Goal: Task Accomplishment & Management: Manage account settings

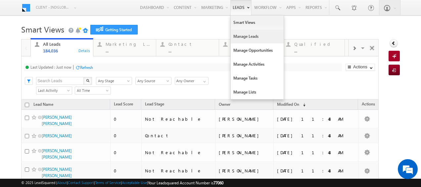
click at [237, 36] on link "Manage Leads" at bounding box center [257, 36] width 53 height 14
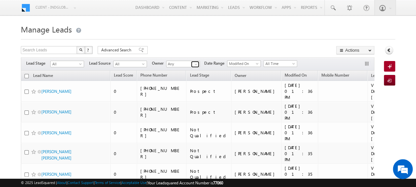
click at [195, 65] on span at bounding box center [195, 64] width 5 height 5
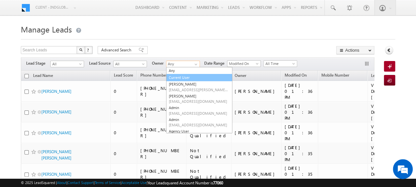
click at [183, 78] on link "Current User" at bounding box center [199, 78] width 66 height 8
type input "Current User"
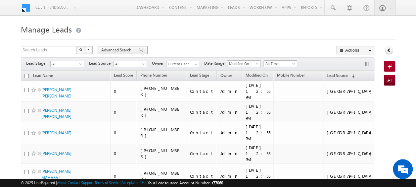
click at [119, 51] on span "Advanced Search" at bounding box center [117, 50] width 32 height 6
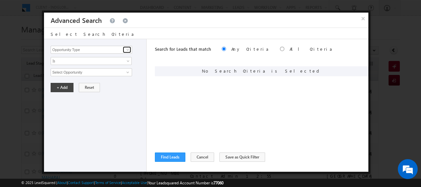
click at [128, 49] on span at bounding box center [127, 49] width 5 height 5
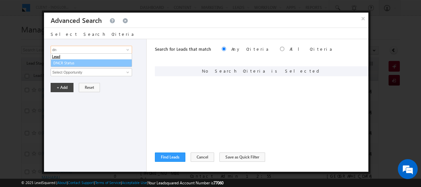
click at [77, 66] on ul "Lead DNCR Status" at bounding box center [91, 60] width 81 height 14
click at [80, 62] on link "DNCR Status" at bounding box center [91, 63] width 81 height 8
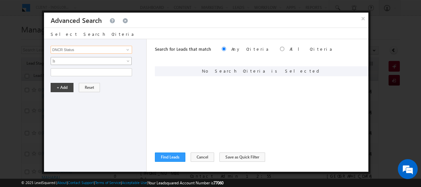
type input "DNCR Status"
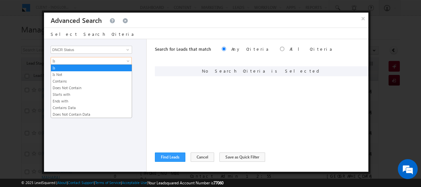
click at [127, 62] on span at bounding box center [128, 62] width 5 height 5
click at [83, 73] on link "Is Not" at bounding box center [91, 74] width 81 height 6
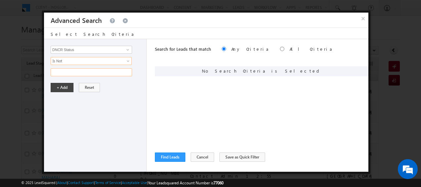
click at [77, 72] on input "text" at bounding box center [91, 72] width 81 height 8
type input "Blocked"
click at [63, 85] on button "+ Add" at bounding box center [62, 87] width 23 height 9
click at [174, 158] on button "Find Leads" at bounding box center [170, 156] width 30 height 9
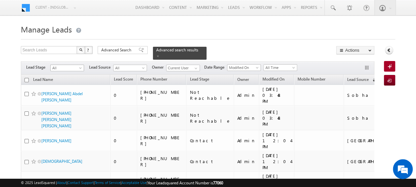
click at [78, 65] on span "All" at bounding box center [66, 68] width 31 height 6
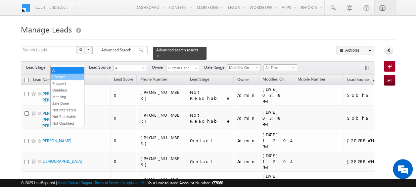
click at [68, 74] on link "Contact" at bounding box center [67, 77] width 33 height 6
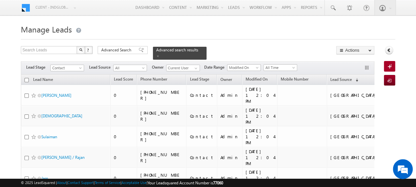
click at [26, 78] on input "checkbox" at bounding box center [26, 80] width 4 height 4
checkbox input "true"
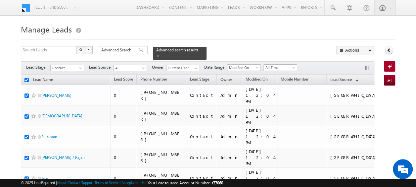
checkbox input "true"
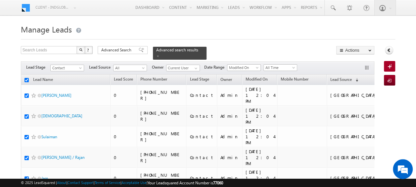
checkbox input "true"
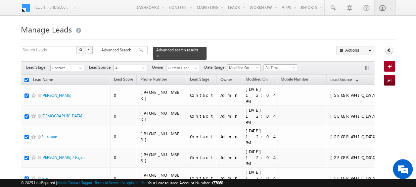
checkbox input "true"
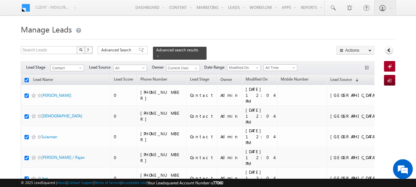
checkbox input "true"
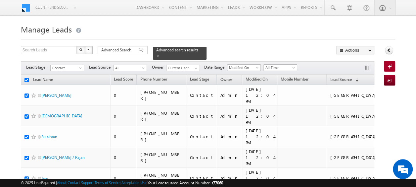
checkbox input "true"
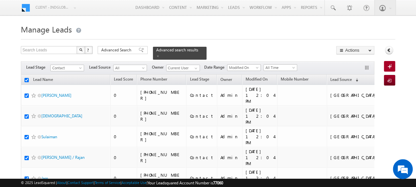
checkbox input "true"
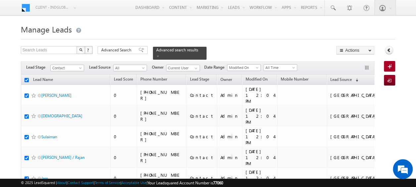
checkbox input "true"
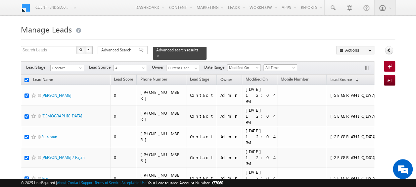
checkbox input "true"
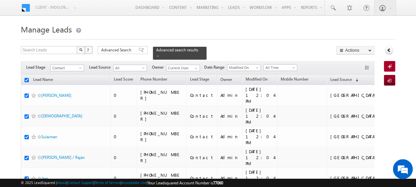
checkbox input "true"
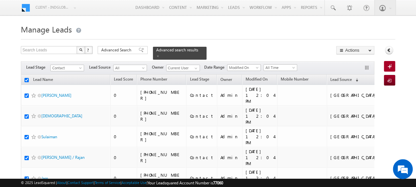
checkbox input "true"
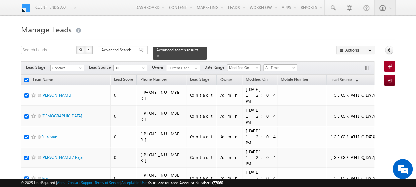
checkbox input "true"
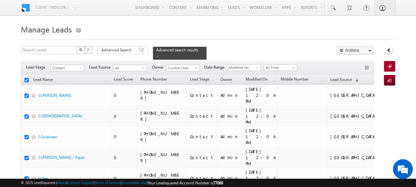
checkbox input "true"
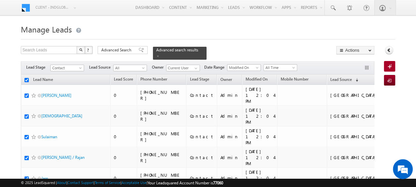
checkbox input "true"
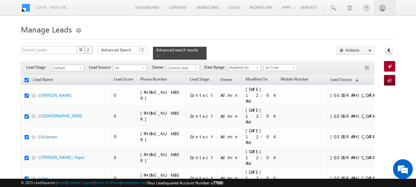
checkbox input "true"
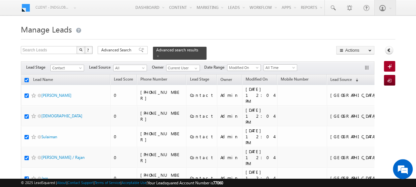
checkbox input "true"
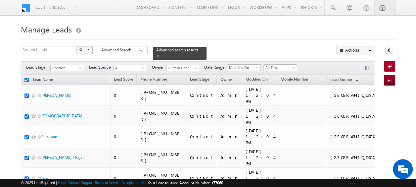
checkbox input "true"
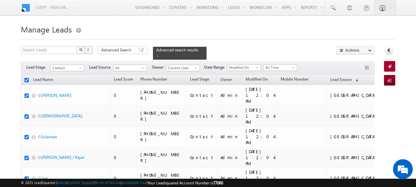
checkbox input "true"
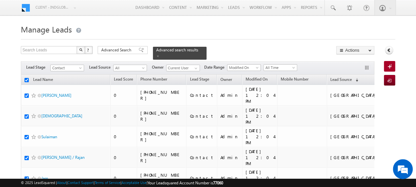
checkbox input "true"
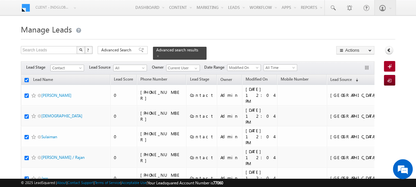
checkbox input "true"
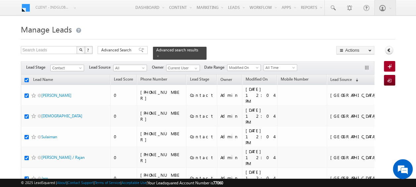
checkbox input "true"
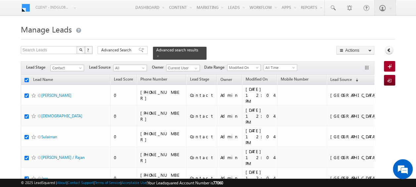
checkbox input "true"
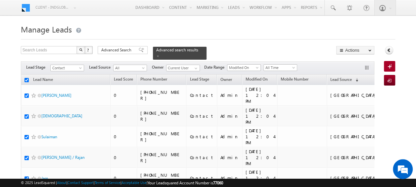
checkbox input "true"
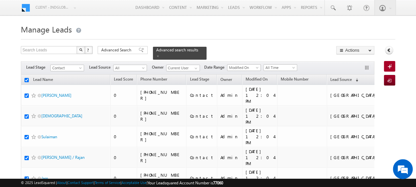
checkbox input "true"
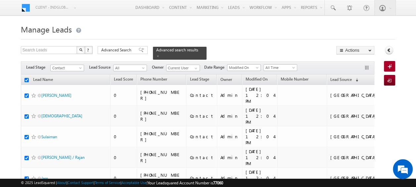
checkbox input "true"
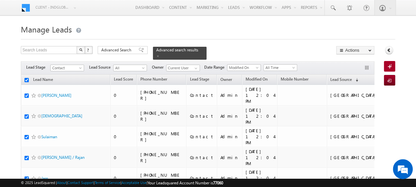
checkbox input "true"
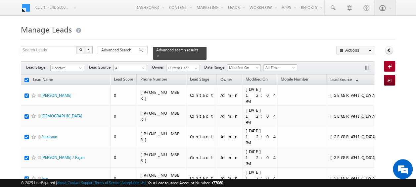
checkbox input "true"
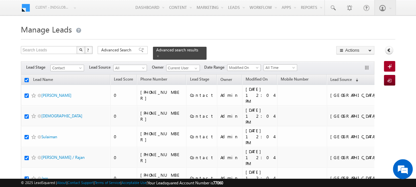
checkbox input "true"
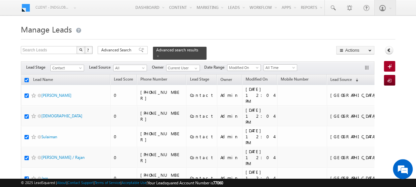
checkbox input "true"
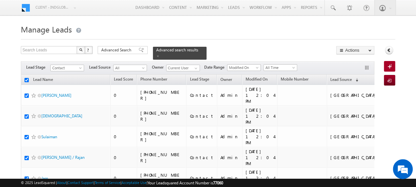
checkbox input "true"
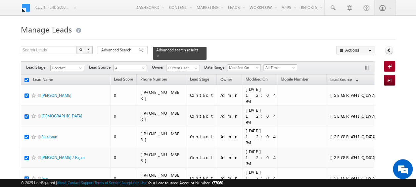
checkbox input "true"
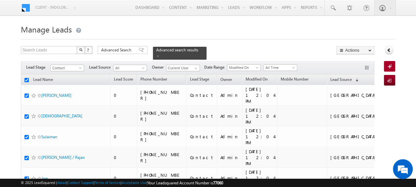
checkbox input "true"
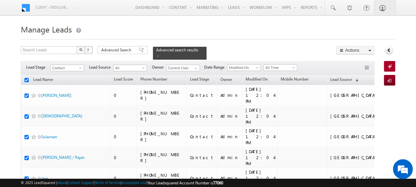
checkbox input "true"
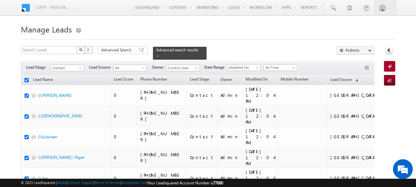
checkbox input "true"
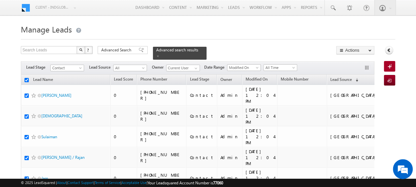
checkbox input "true"
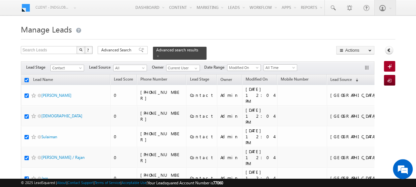
checkbox input "true"
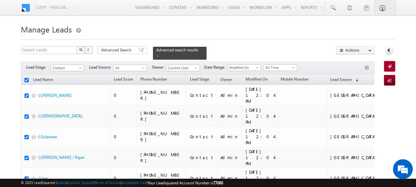
checkbox input "true"
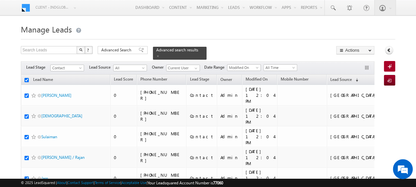
checkbox input "true"
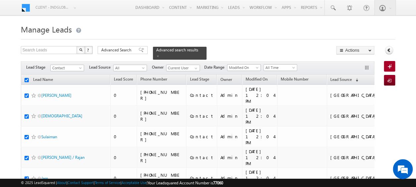
checkbox input "true"
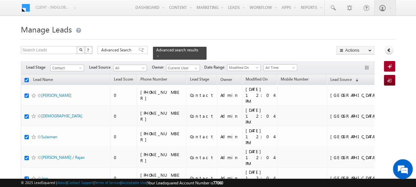
checkbox input "true"
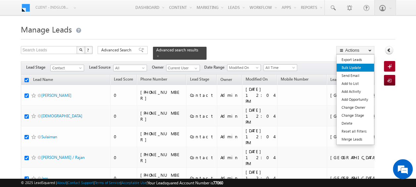
click at [356, 69] on link "Bulk Update" at bounding box center [354, 67] width 37 height 8
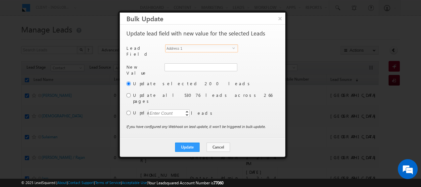
click at [235, 49] on span "select" at bounding box center [234, 50] width 5 height 11
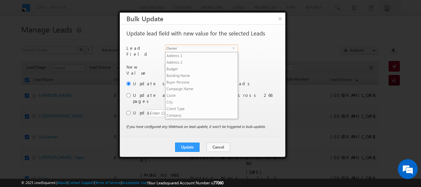
scroll to position [252, 0]
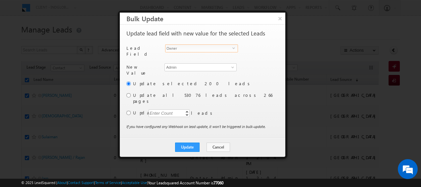
click at [231, 64] on span at bounding box center [232, 66] width 5 height 5
paste input "Manish"
click at [224, 66] on input at bounding box center [200, 67] width 72 height 8
paste input "Manish"
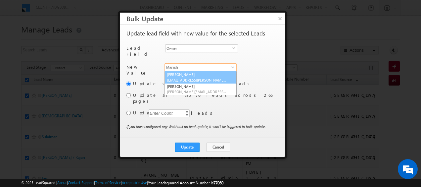
click at [198, 77] on span "[EMAIL_ADDRESS][PERSON_NAME][DOMAIN_NAME]" at bounding box center [197, 79] width 60 height 5
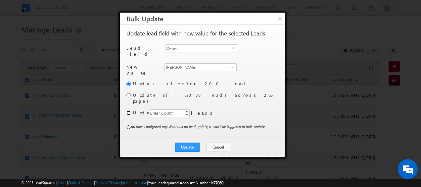
click at [130, 110] on input "radio" at bounding box center [128, 112] width 4 height 4
click at [151, 109] on div "Enter Count" at bounding box center [160, 113] width 25 height 8
click at [187, 142] on button "Update" at bounding box center [187, 146] width 24 height 9
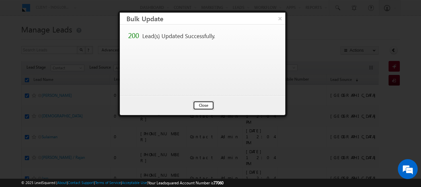
click at [200, 104] on button "Close" at bounding box center [203, 105] width 21 height 9
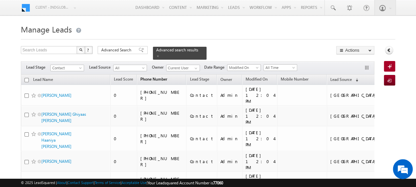
click at [163, 76] on span "Phone Number" at bounding box center [153, 78] width 27 height 5
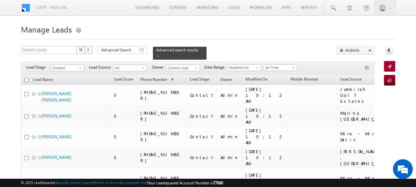
click at [26, 78] on input "checkbox" at bounding box center [26, 80] width 4 height 4
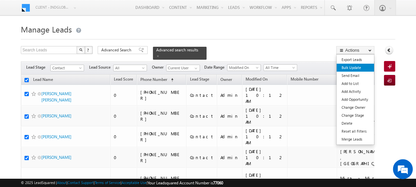
click at [355, 71] on link "Send Email" at bounding box center [354, 75] width 37 height 8
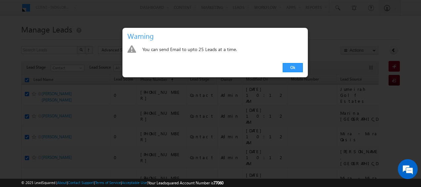
click at [302, 91] on div at bounding box center [210, 93] width 421 height 187
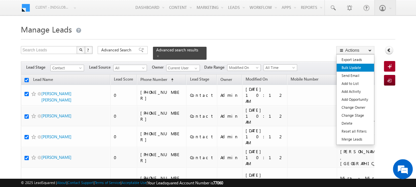
click at [354, 64] on link "Bulk Update" at bounding box center [354, 67] width 37 height 8
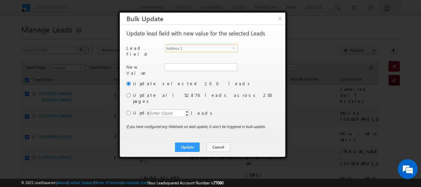
click at [189, 48] on span "Address 1" at bounding box center [198, 48] width 67 height 7
click at [231, 65] on span at bounding box center [232, 66] width 5 height 5
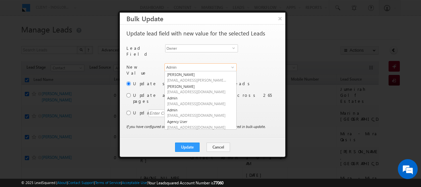
paste input "[PERSON_NAME]"
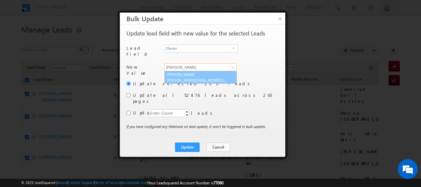
click at [191, 77] on span "[PERSON_NAME][EMAIL_ADDRESS][DOMAIN_NAME]" at bounding box center [197, 79] width 60 height 5
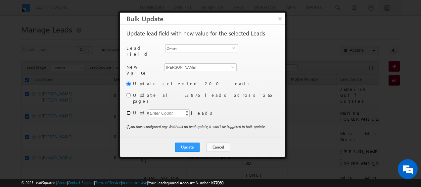
click at [130, 110] on input "radio" at bounding box center [128, 112] width 4 height 4
click at [161, 109] on div "Enter Count" at bounding box center [160, 113] width 25 height 8
click at [194, 142] on button "Update" at bounding box center [187, 146] width 24 height 9
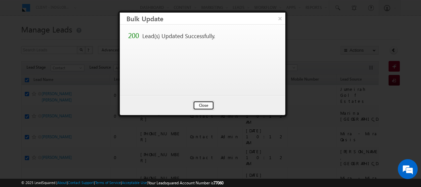
click at [202, 107] on button "Close" at bounding box center [203, 105] width 21 height 9
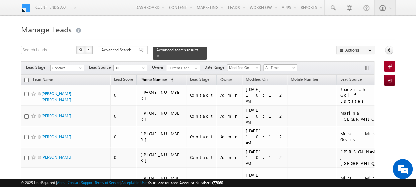
click at [148, 77] on span "Phone Number" at bounding box center [153, 79] width 27 height 5
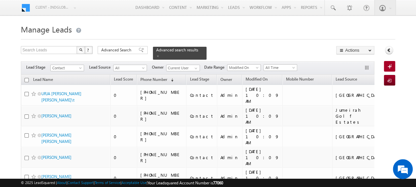
click at [26, 78] on input "checkbox" at bounding box center [26, 80] width 4 height 4
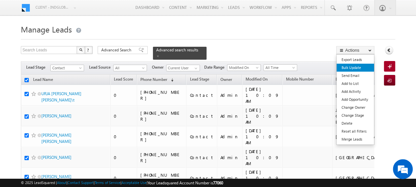
click at [352, 68] on link "Bulk Update" at bounding box center [354, 67] width 37 height 8
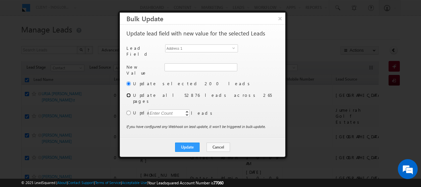
click at [130, 94] on input "radio" at bounding box center [128, 95] width 4 height 4
click at [128, 81] on input "radio" at bounding box center [128, 83] width 4 height 4
click at [233, 48] on span "select" at bounding box center [234, 47] width 5 height 3
click at [230, 64] on span at bounding box center [232, 66] width 5 height 5
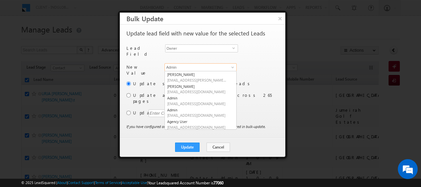
paste input "[PERSON_NAME]"
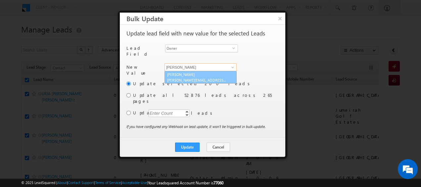
click at [186, 77] on span "[PERSON_NAME][EMAIL_ADDRESS][PERSON_NAME][DOMAIN_NAME]" at bounding box center [197, 79] width 60 height 5
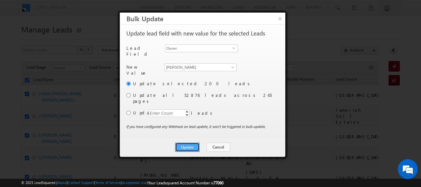
click at [193, 142] on button "Update" at bounding box center [187, 146] width 24 height 9
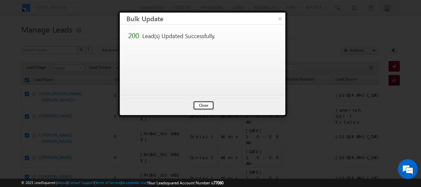
click at [195, 103] on button "Close" at bounding box center [203, 105] width 21 height 9
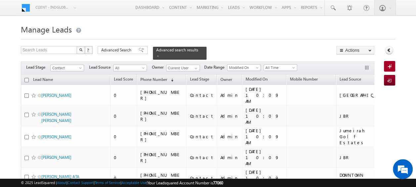
click at [29, 76] on th "Lead Name" at bounding box center [65, 79] width 89 height 10
click at [26, 78] on input "checkbox" at bounding box center [26, 80] width 4 height 4
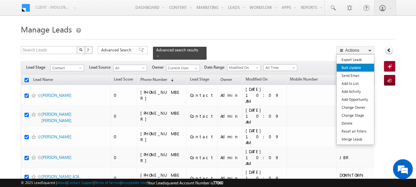
click at [354, 66] on link "Bulk Update" at bounding box center [354, 67] width 37 height 8
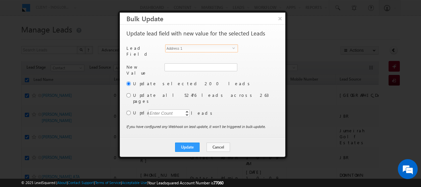
click at [233, 48] on span "select" at bounding box center [234, 47] width 5 height 3
click at [227, 65] on input "Admin" at bounding box center [200, 67] width 72 height 8
paste input "[PERSON_NAME]"
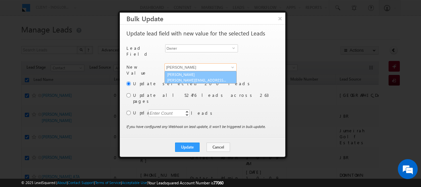
click at [202, 77] on span "[PERSON_NAME][EMAIL_ADDRESS][PERSON_NAME][DOMAIN_NAME]" at bounding box center [197, 79] width 60 height 5
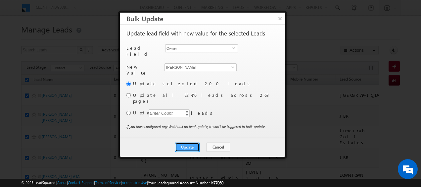
click at [196, 142] on button "Update" at bounding box center [187, 146] width 24 height 9
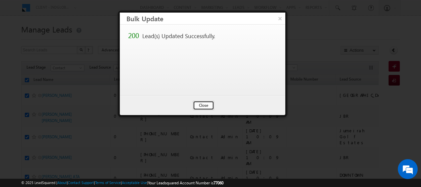
click at [206, 103] on button "Close" at bounding box center [203, 105] width 21 height 9
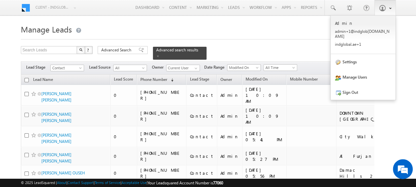
click at [386, 5] on link at bounding box center [384, 7] width 21 height 15
click at [355, 55] on link "Settings" at bounding box center [362, 61] width 65 height 15
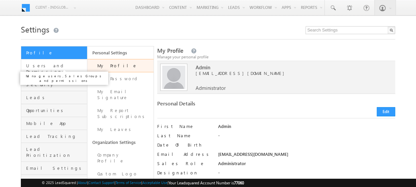
click at [46, 68] on span "Users and Permissions" at bounding box center [55, 69] width 59 height 12
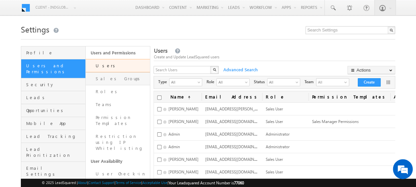
click at [102, 78] on link "Sales Groups" at bounding box center [118, 78] width 64 height 13
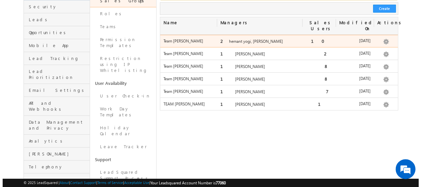
scroll to position [78, 0]
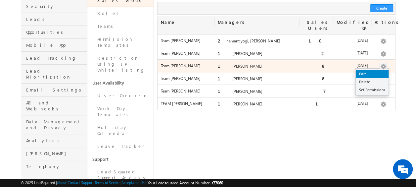
click at [370, 70] on link "Edit" at bounding box center [372, 74] width 33 height 8
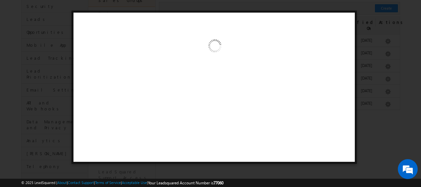
scroll to position [0, 0]
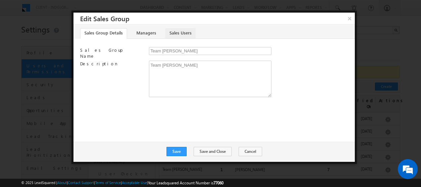
click at [176, 36] on link "Sales Users" at bounding box center [180, 33] width 30 height 11
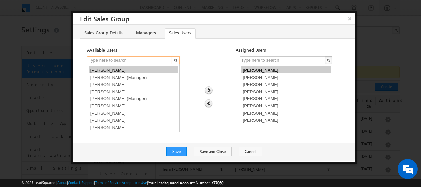
click at [117, 60] on input "text" at bounding box center [130, 60] width 86 height 8
paste input "Manish ahirwar"
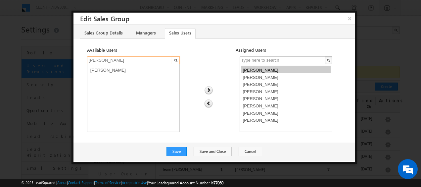
type input "Manish ahirwar"
select select "fb5036c7-74f9-11f0-8589-125492a0d7ad"
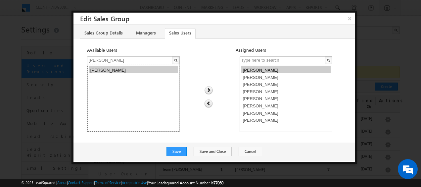
click at [115, 69] on option "[PERSON_NAME]" at bounding box center [133, 68] width 89 height 7
click at [206, 87] on img at bounding box center [208, 90] width 9 height 9
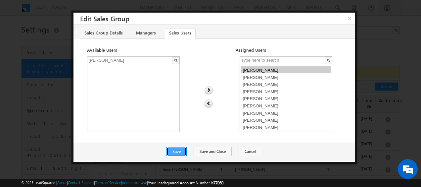
click at [185, 150] on button "Save" at bounding box center [176, 151] width 20 height 9
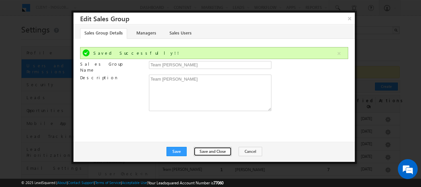
click at [219, 153] on button "Save and Close" at bounding box center [212, 151] width 38 height 9
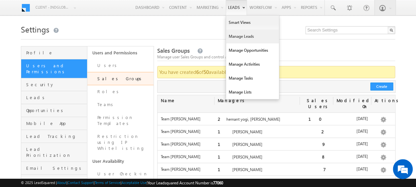
click at [241, 39] on link "Manage Leads" at bounding box center [252, 36] width 53 height 14
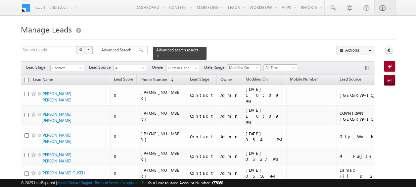
click at [25, 78] on input "checkbox" at bounding box center [26, 80] width 4 height 4
checkbox input "true"
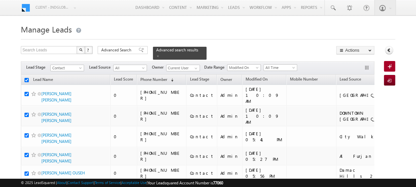
checkbox input "true"
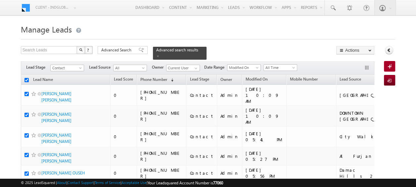
checkbox input "true"
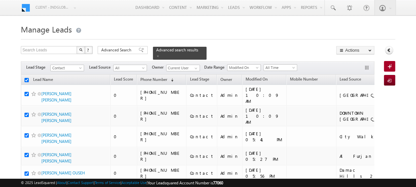
checkbox input "true"
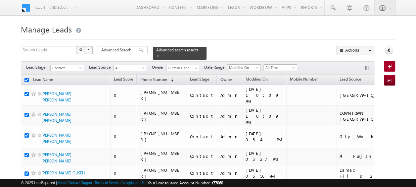
checkbox input "true"
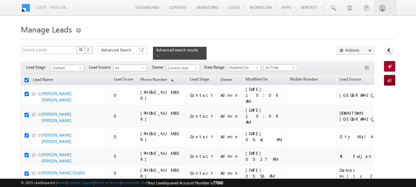
checkbox input "true"
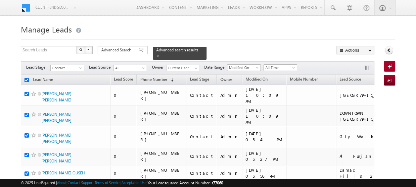
checkbox input "true"
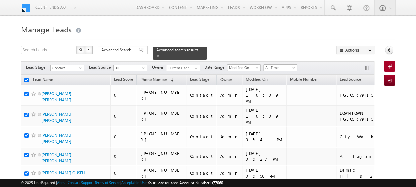
checkbox input "true"
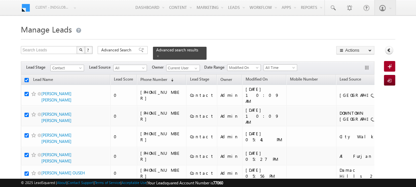
checkbox input "true"
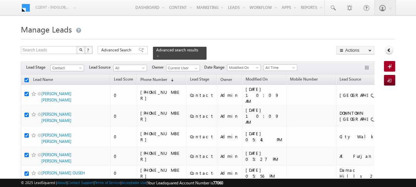
checkbox input "true"
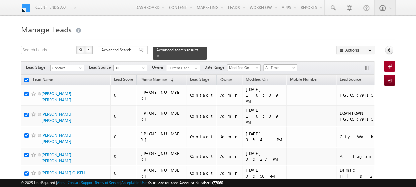
checkbox input "true"
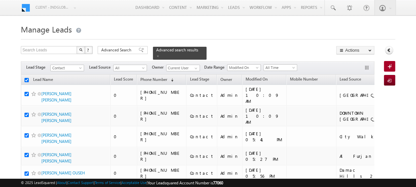
checkbox input "true"
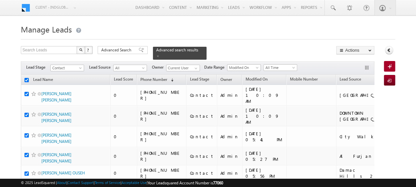
checkbox input "true"
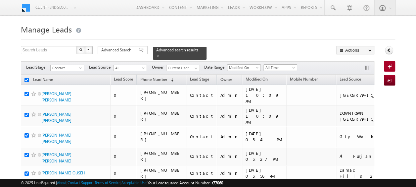
checkbox input "true"
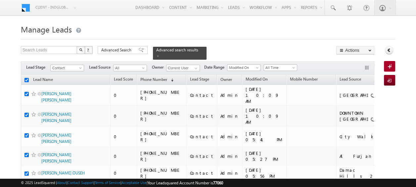
checkbox input "true"
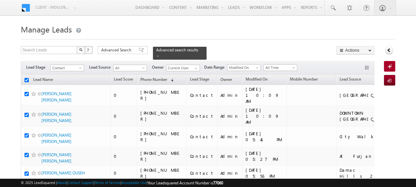
checkbox input "true"
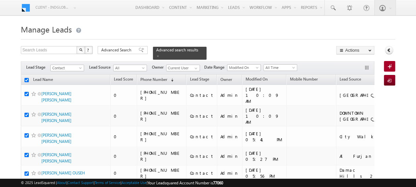
checkbox input "true"
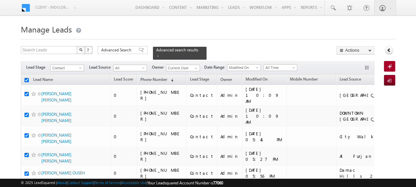
checkbox input "true"
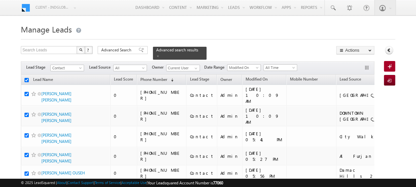
checkbox input "true"
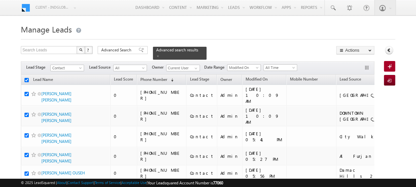
checkbox input "true"
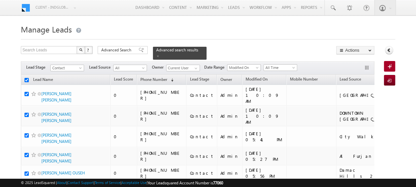
checkbox input "true"
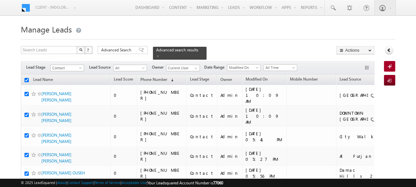
checkbox input "true"
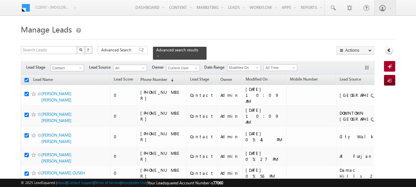
checkbox input "true"
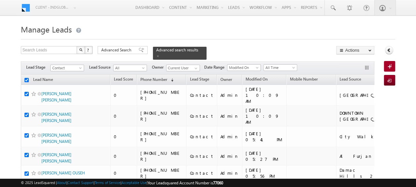
checkbox input "true"
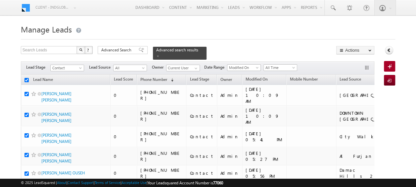
checkbox input "true"
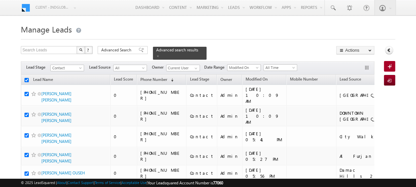
checkbox input "true"
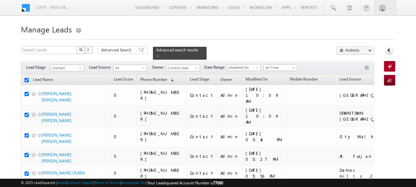
checkbox input "true"
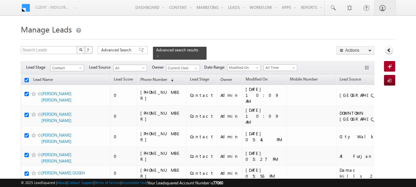
checkbox input "true"
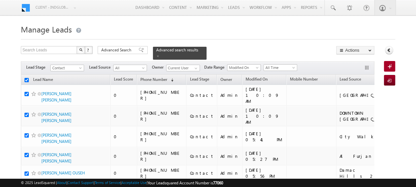
checkbox input "true"
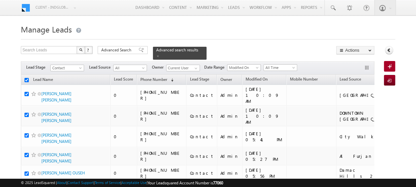
checkbox input "true"
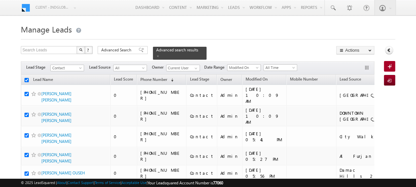
checkbox input "true"
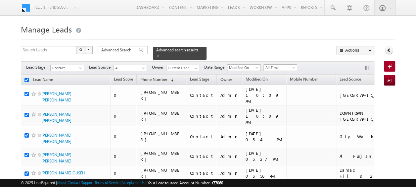
checkbox input "true"
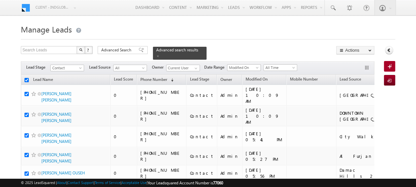
checkbox input "true"
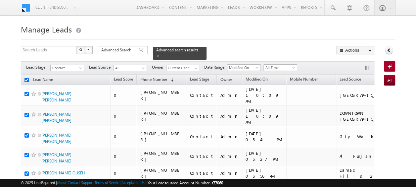
checkbox input "true"
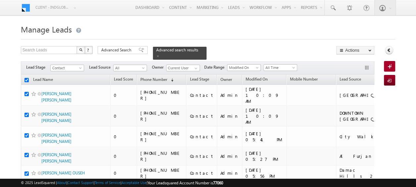
checkbox input "true"
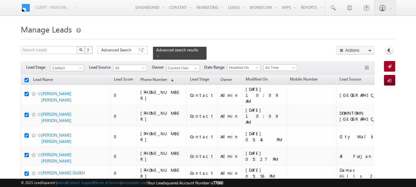
checkbox input "true"
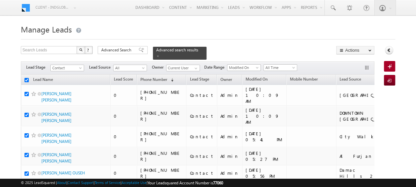
checkbox input "true"
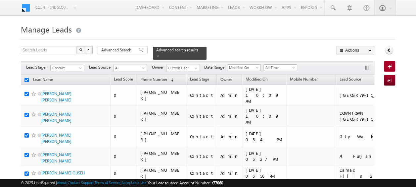
checkbox input "true"
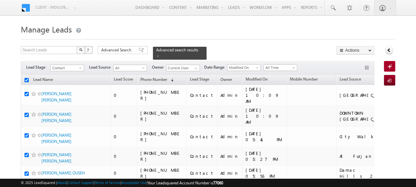
checkbox input "true"
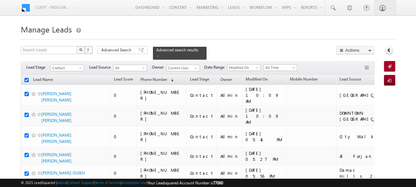
checkbox input "true"
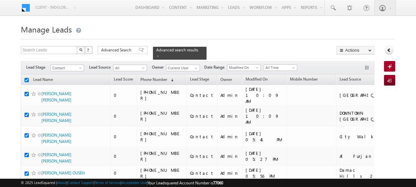
checkbox input "true"
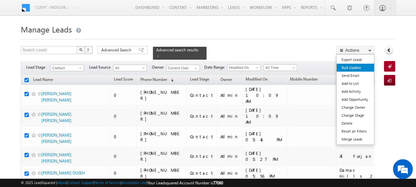
click at [354, 68] on link "Bulk Update" at bounding box center [354, 67] width 37 height 8
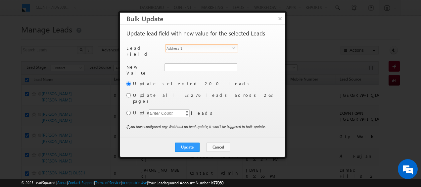
click at [235, 48] on span "select" at bounding box center [234, 47] width 5 height 3
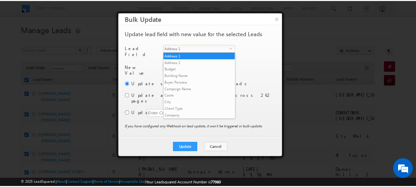
scroll to position [252, 0]
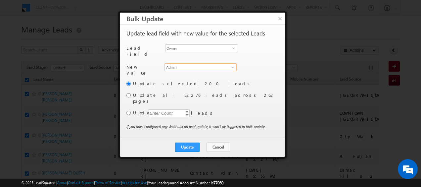
click at [217, 66] on input "Admin" at bounding box center [200, 67] width 72 height 8
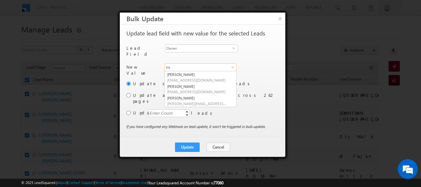
click at [175, 63] on input "ka" at bounding box center [200, 67] width 72 height 8
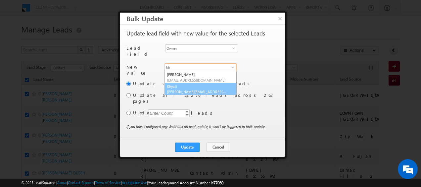
click at [181, 84] on link "Khyati Khyati@indglobal.ae" at bounding box center [200, 89] width 72 height 13
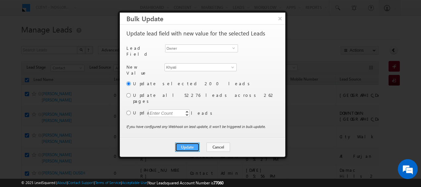
click at [195, 142] on button "Update" at bounding box center [187, 146] width 24 height 9
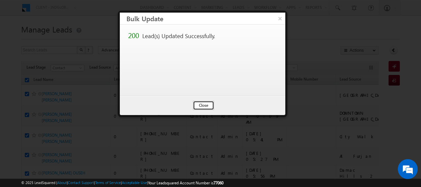
click at [202, 104] on button "Close" at bounding box center [203, 105] width 21 height 9
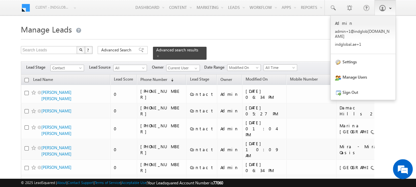
click at [388, 6] on span at bounding box center [388, 8] width 5 height 6
click at [364, 84] on link "Sign Out" at bounding box center [362, 91] width 65 height 15
